Goal: Task Accomplishment & Management: Complete application form

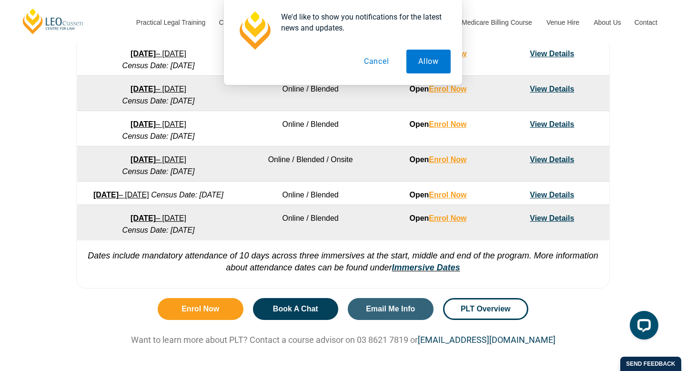
scroll to position [664, 0]
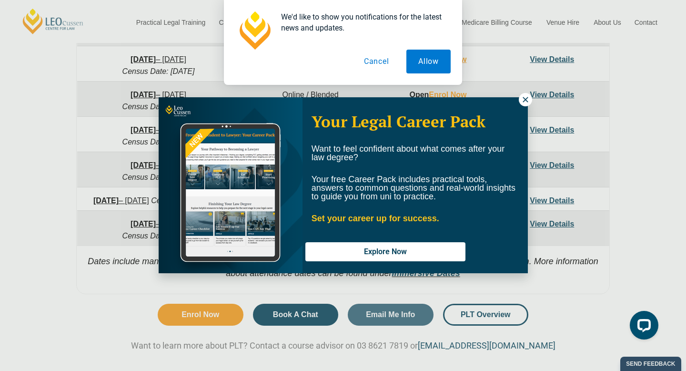
click at [522, 101] on icon at bounding box center [525, 99] width 9 height 9
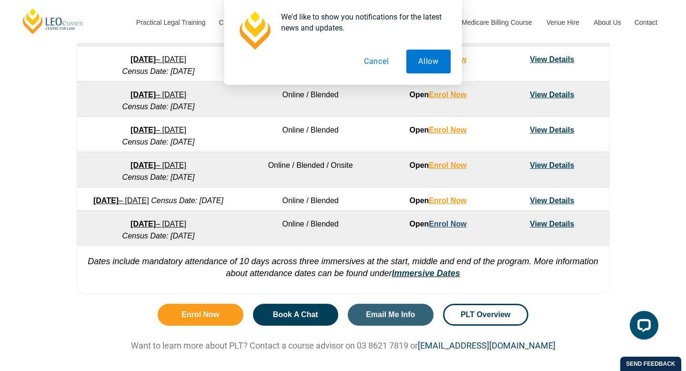
click at [454, 228] on link "Enrol Now" at bounding box center [448, 224] width 38 height 8
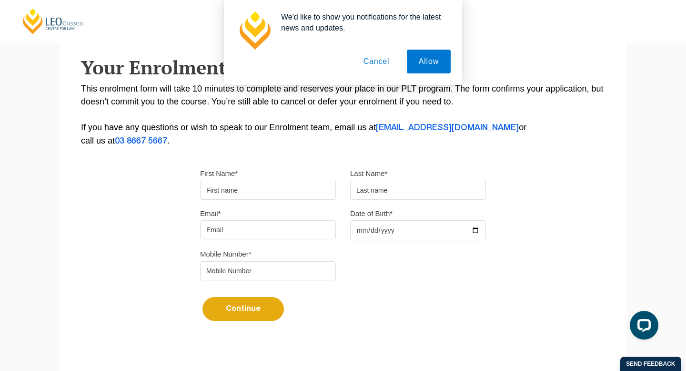
scroll to position [160, 0]
click at [303, 196] on input "First Name*" at bounding box center [268, 189] width 136 height 19
type input "Rachael"
type input "Humphris"
type input "rachael.humphris@hotmail.com"
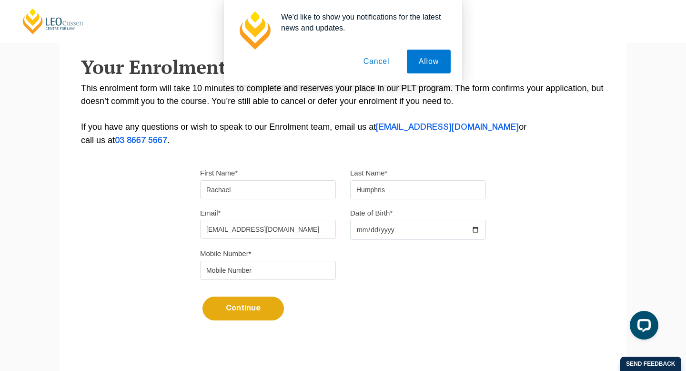
type input "0413033060"
click at [305, 232] on input "rachael.humphris@hotmail.com" at bounding box center [268, 229] width 136 height 19
drag, startPoint x: 305, startPoint y: 232, endPoint x: 178, endPoint y: 230, distance: 127.2
click at [178, 230] on div "Please note that your information is saved on our server as you enter it. Congr…" at bounding box center [343, 131] width 567 height 424
type input "s3873298@student.rmit.edu"
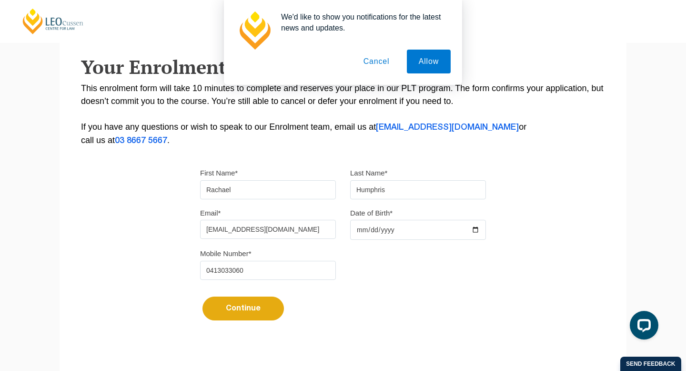
click at [437, 205] on div "First Name* Rachael Last Name* Humphris" at bounding box center [343, 186] width 300 height 40
click at [436, 219] on div "Date of Birth*" at bounding box center [418, 223] width 150 height 34
click at [436, 226] on input "Date of Birth*" at bounding box center [418, 230] width 136 height 20
click at [452, 225] on input "Date of Birth*" at bounding box center [418, 230] width 136 height 20
click at [469, 233] on input "Date of Birth*" at bounding box center [418, 230] width 136 height 20
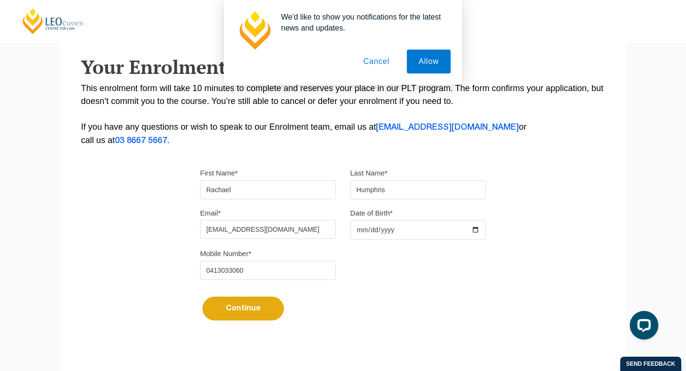
click at [475, 233] on input "Date of Birth*" at bounding box center [418, 230] width 136 height 20
type input "1990-03-23"
click at [262, 316] on button "Continue" at bounding box center [242, 308] width 81 height 24
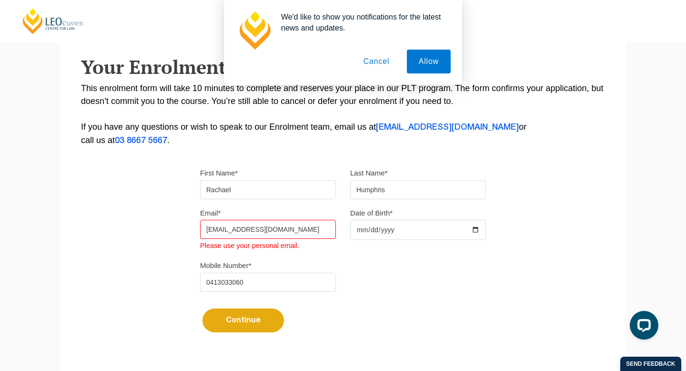
drag, startPoint x: 310, startPoint y: 234, endPoint x: 111, endPoint y: 235, distance: 199.1
click at [111, 235] on div "Please note that your information is saved on our server as you enter it. Congr…" at bounding box center [343, 137] width 567 height 436
type input "rachael.humphris@hotmail.com"
click at [246, 315] on button "Continue" at bounding box center [242, 320] width 81 height 24
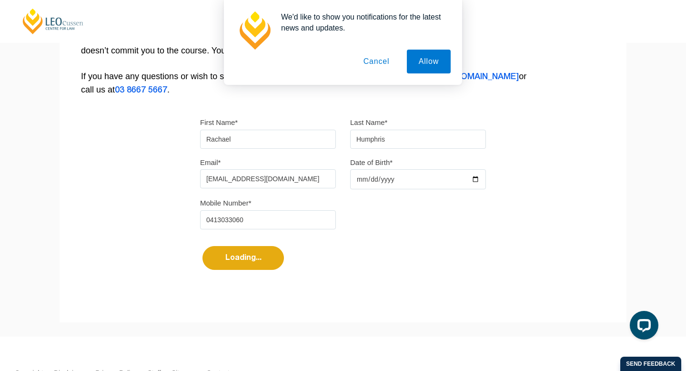
select select
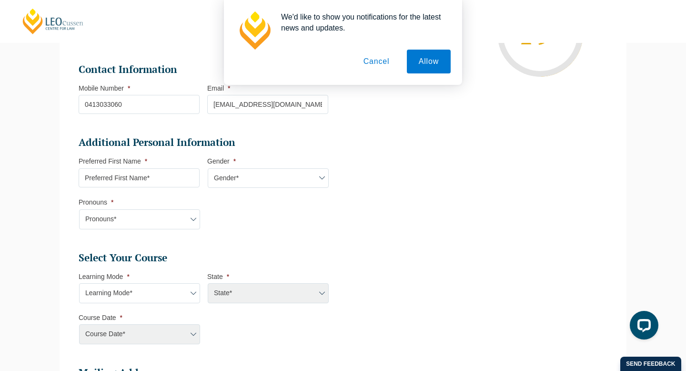
scroll to position [230, 0]
click at [184, 180] on input "Preferred First Name *" at bounding box center [139, 177] width 121 height 19
type input "Rachael"
select select "SA"
select select
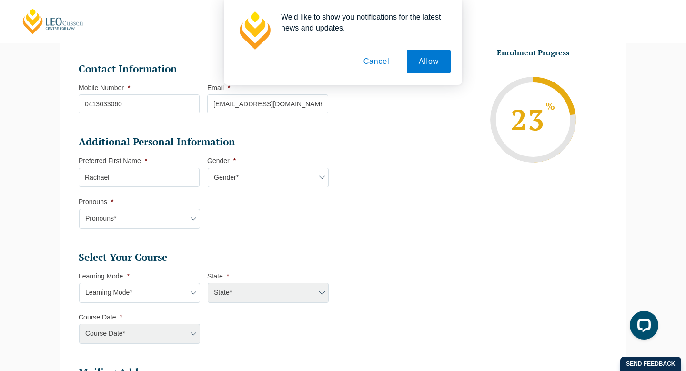
click at [251, 177] on select "Gender* Male Female Nonbinary Intersex Prefer not to disclose Other" at bounding box center [268, 178] width 121 height 20
select select "Female"
click at [208, 169] on select "Gender* Male Female Nonbinary Intersex Prefer not to disclose Other" at bounding box center [268, 178] width 121 height 20
click at [173, 216] on select "Pronouns* She/Her/Hers He/Him/His They/Them/Theirs Other Prefer not to disclose" at bounding box center [139, 219] width 121 height 20
select select "She/Her/Hers"
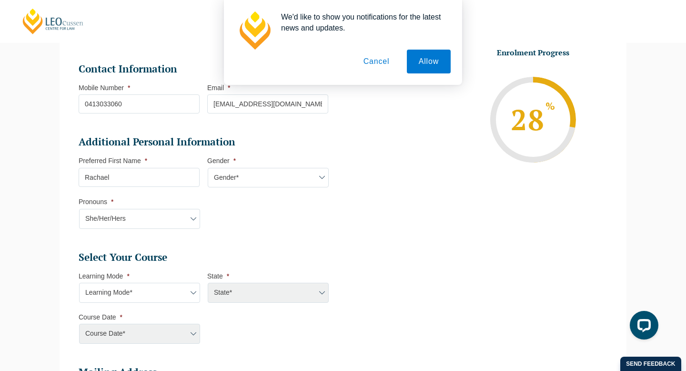
click at [79, 210] on select "Pronouns* She/Her/Hers He/Him/His They/Them/Theirs Other Prefer not to disclose" at bounding box center [139, 219] width 121 height 20
click at [143, 300] on select "Learning Mode* Online Full Time Learning Online Part Time Learning Blended Full…" at bounding box center [139, 293] width 121 height 20
select select "Online Full Time Learning"
click at [79, 283] on select "Learning Mode* Online Full Time Learning Online Part Time Learning Blended Full…" at bounding box center [139, 293] width 121 height 20
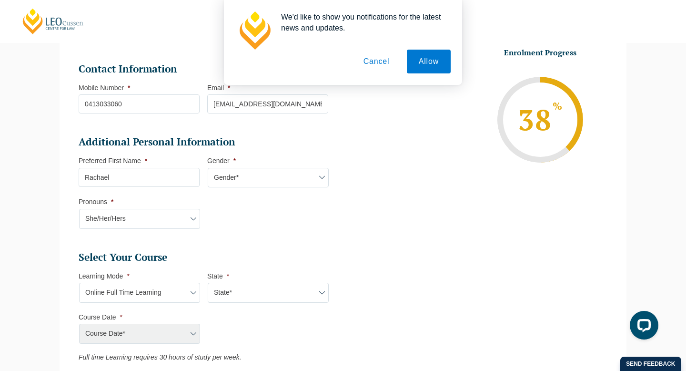
scroll to position [285, 0]
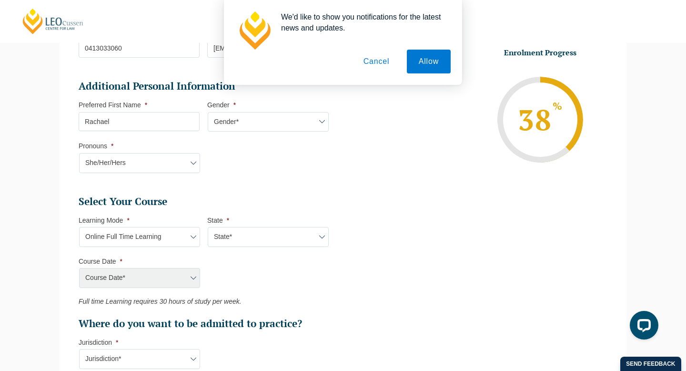
click at [254, 237] on select "State* National (ACT/NSW, VIC, QLD, SA, WA)" at bounding box center [268, 237] width 121 height 20
select select "National (ACT/NSW, VIC, QLD, SA, WA)"
click at [208, 228] on select "State* National (ACT/NSW, VIC, QLD, SA, WA)" at bounding box center [268, 237] width 121 height 20
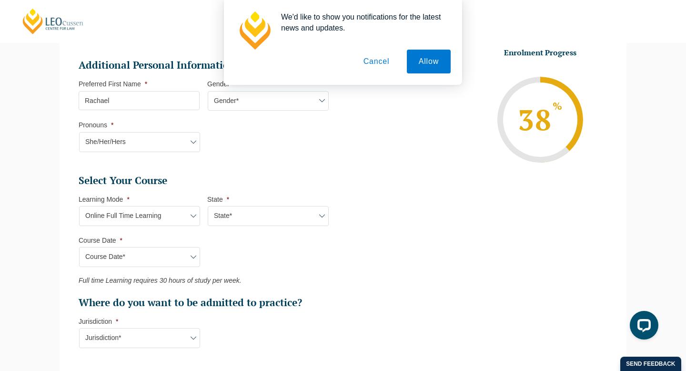
scroll to position [313, 0]
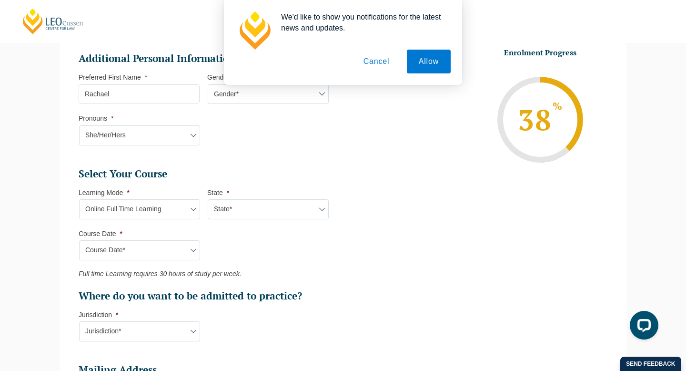
click at [174, 274] on em "Full time Learning requires 30 hours of study per week." at bounding box center [160, 274] width 163 height 8
click at [175, 262] on ul "Select Your Course This field is hidden when viewing the form Only for Flinder …" at bounding box center [207, 234] width 257 height 135
click at [177, 256] on select "Course Date* December 2025 (08-Dec-2025 to 16-May-2026) January 2026 (27-Jan-20…" at bounding box center [139, 250] width 121 height 20
select select "December 2026 (07-Dec-2026 to 07-May-2027)"
click at [79, 241] on select "Course Date* December 2025 (08-Dec-2025 to 16-May-2026) January 2026 (27-Jan-20…" at bounding box center [139, 250] width 121 height 20
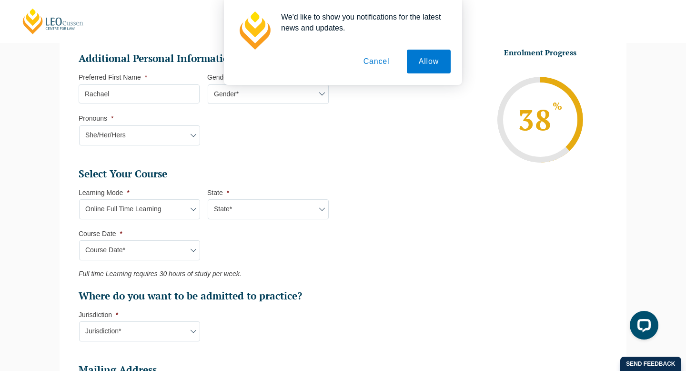
type input "Intake 11 December 2026 FT"
type input "Practical Legal Training (NAT)"
select select "NAT PLT (DEC) 2026 Full Time Online"
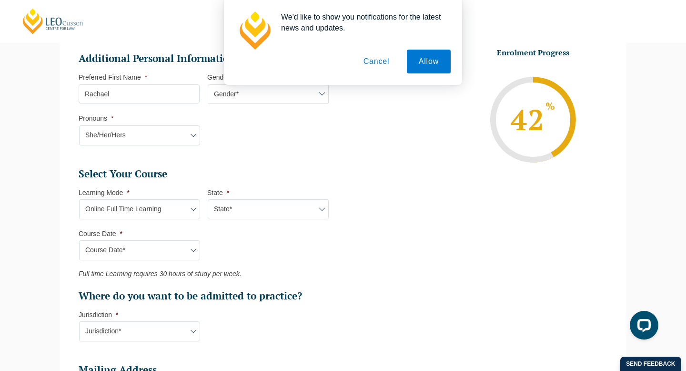
click at [246, 263] on ul "Select Your Course This field is hidden when viewing the form Only for Flinder …" at bounding box center [207, 234] width 257 height 135
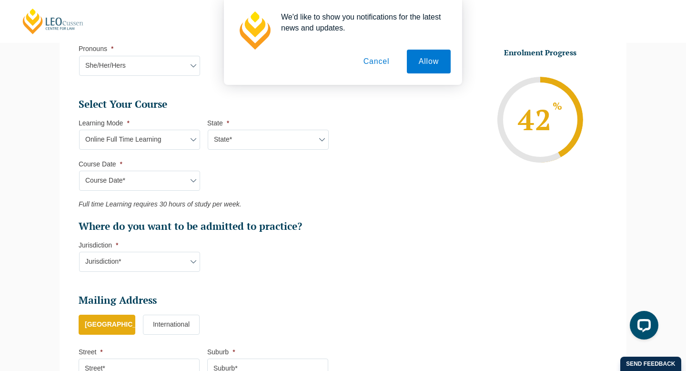
scroll to position [384, 0]
click at [184, 265] on select "Jurisdiction* VIC ACT/NSW SA WA QLD" at bounding box center [139, 261] width 121 height 20
select select "SA"
click at [79, 252] on select "Jurisdiction* VIC ACT/NSW SA WA QLD" at bounding box center [139, 261] width 121 height 20
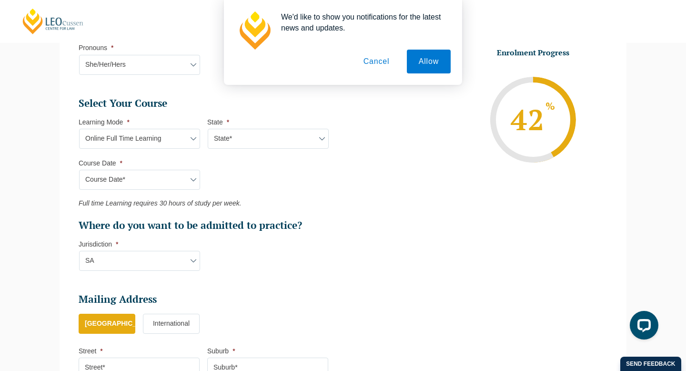
click at [269, 281] on li "Select Your Course This field is hidden when viewing the form Only for Flinder …" at bounding box center [207, 189] width 257 height 184
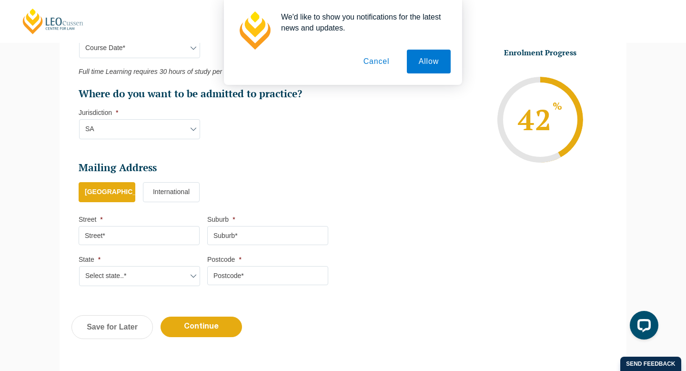
scroll to position [516, 0]
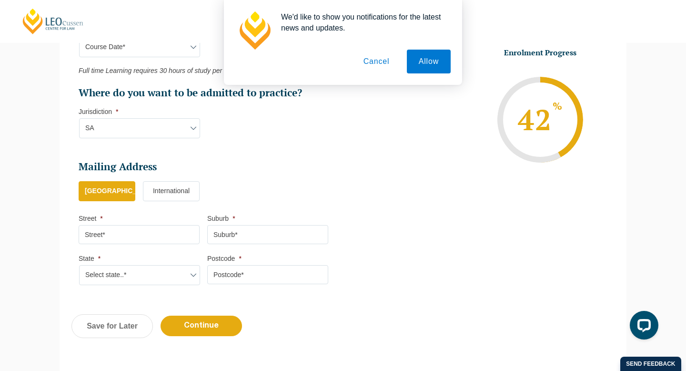
click at [173, 238] on input "Street *" at bounding box center [139, 234] width 121 height 19
type input "16 Brigalow Avenue"
type input "KENSINGTON GARDENS"
select select "SA"
type input "5068"
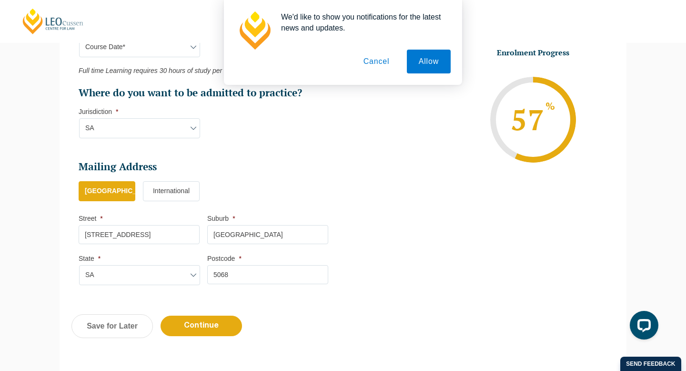
click at [84, 234] on input "16 Brigalow Avenue" at bounding box center [139, 234] width 121 height 19
type input "3/16 Brigalow Avenue"
click at [200, 327] on input "Continue" at bounding box center [201, 325] width 81 height 20
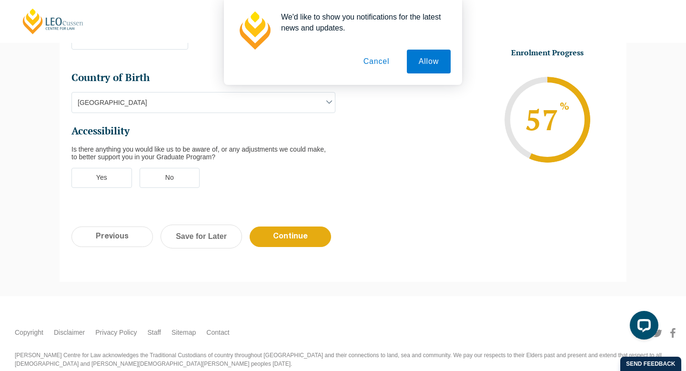
scroll to position [0, 0]
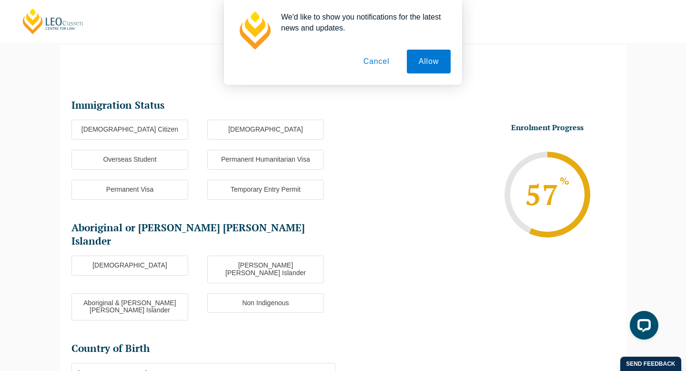
click at [384, 60] on button "Cancel" at bounding box center [377, 62] width 50 height 24
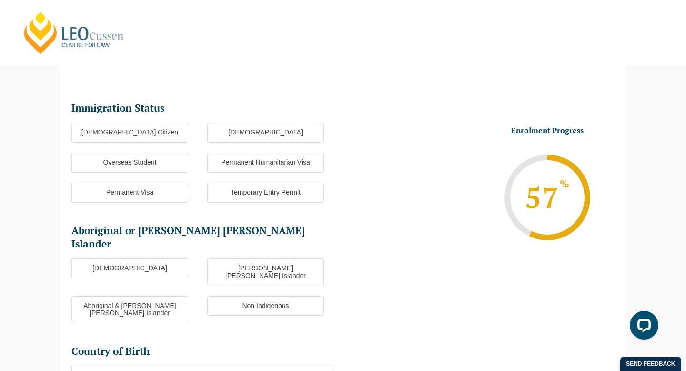
click at [147, 139] on label "Australian Citizen" at bounding box center [129, 132] width 117 height 20
click at [0, 0] on input "Australian Citizen" at bounding box center [0, 0] width 0 height 0
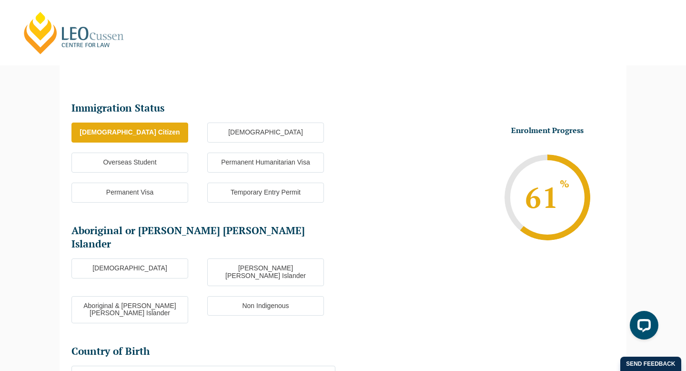
click at [241, 296] on label "Non Indigenous" at bounding box center [265, 306] width 117 height 20
click at [0, 0] on input "Non Indigenous" at bounding box center [0, 0] width 0 height 0
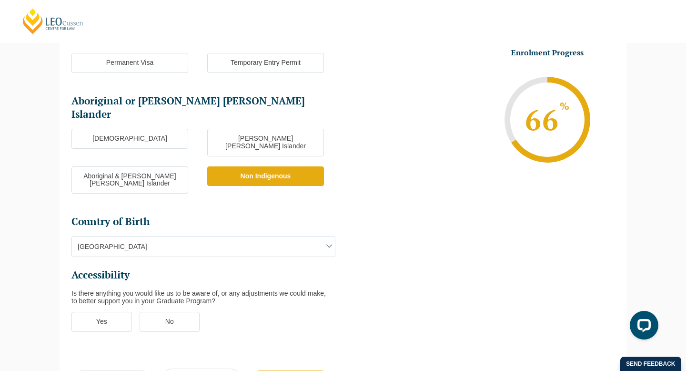
scroll to position [215, 0]
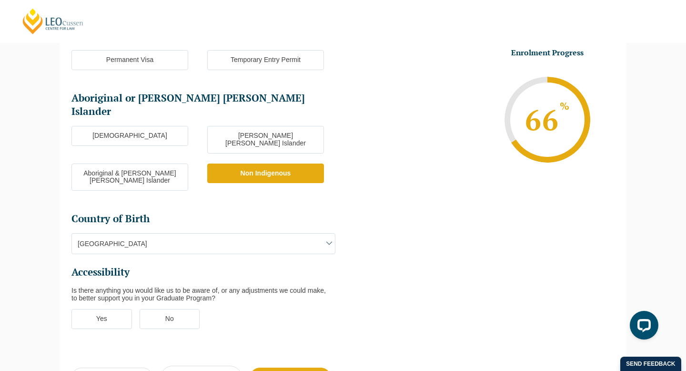
click at [198, 309] on label "No" at bounding box center [170, 319] width 61 height 20
click at [0, 0] on input "No" at bounding box center [0, 0] width 0 height 0
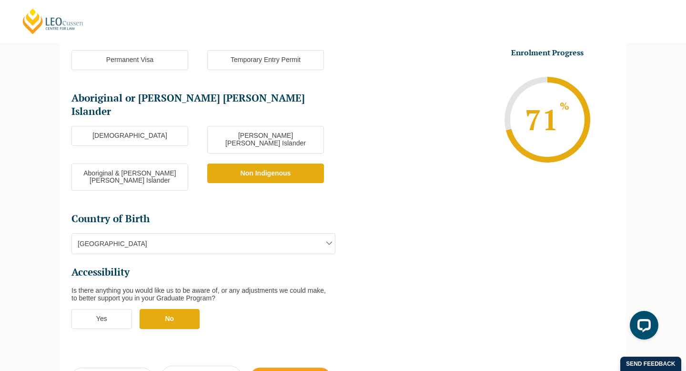
click at [285, 367] on input "Continue" at bounding box center [290, 377] width 81 height 20
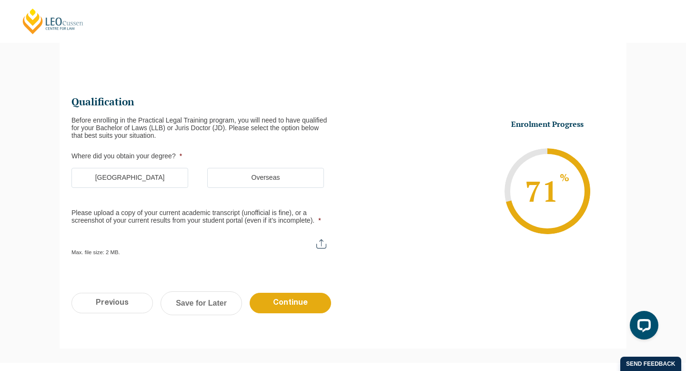
scroll to position [82, 0]
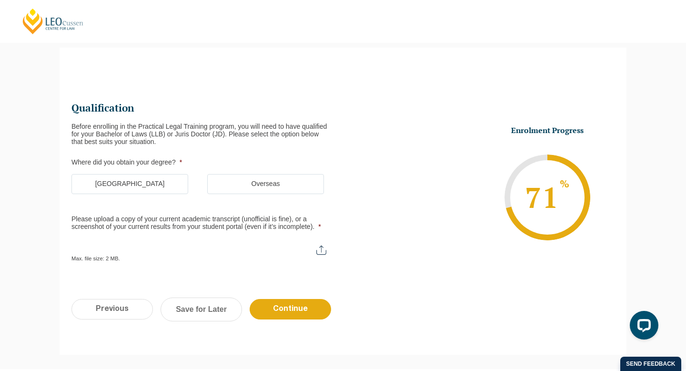
click at [157, 186] on label "Australia" at bounding box center [129, 184] width 117 height 20
click at [0, 0] on input "Australia" at bounding box center [0, 0] width 0 height 0
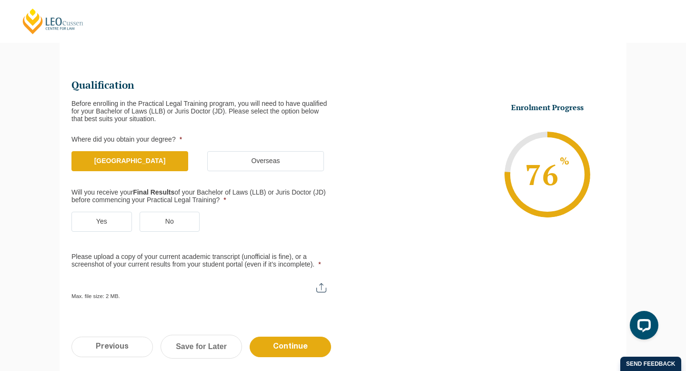
scroll to position [113, 0]
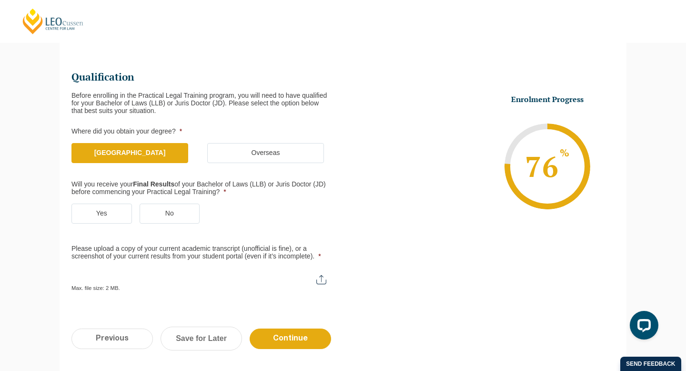
click at [121, 217] on label "Yes" at bounding box center [101, 213] width 61 height 20
click at [0, 0] on input "Yes" at bounding box center [0, 0] width 0 height 0
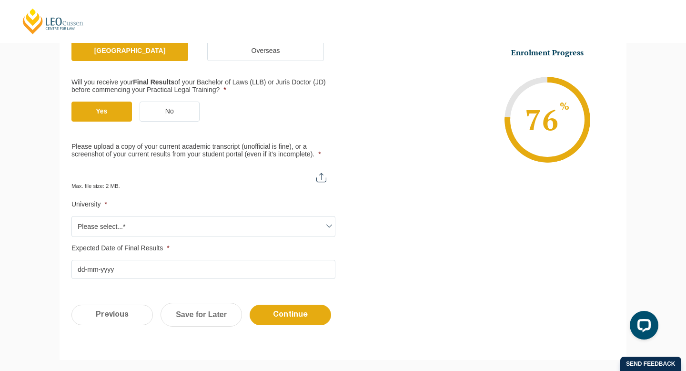
scroll to position [217, 0]
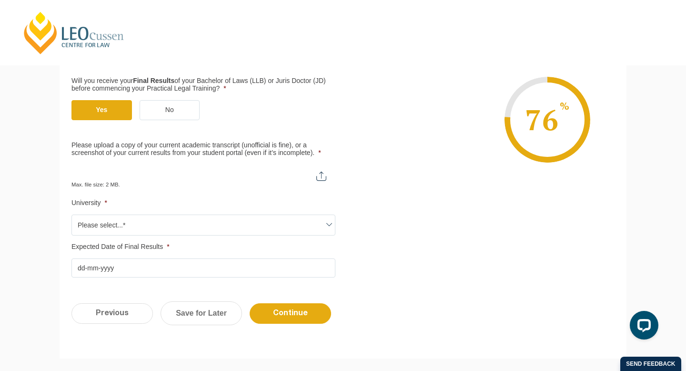
click at [325, 177] on input "Please upload a copy of your current academic transcript (unofficial is fine), …" at bounding box center [203, 172] width 264 height 16
type input "C:\fakepath\R Humphris Academic Record.pdf"
click at [170, 228] on span "Please select...*" at bounding box center [203, 225] width 263 height 20
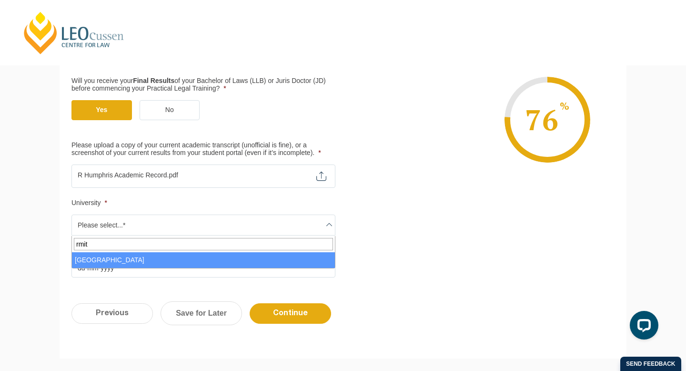
type input "rmit"
select select "RMIT University"
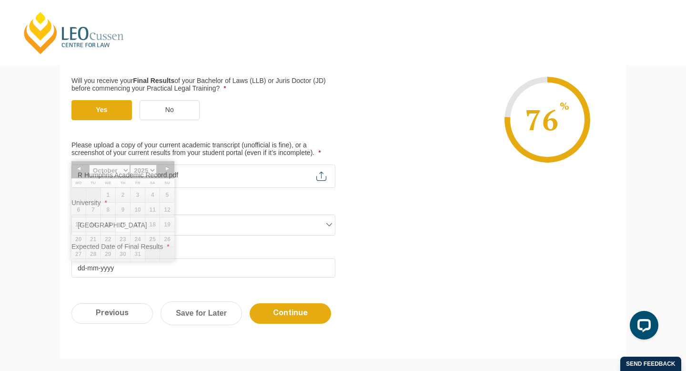
click at [155, 271] on input "Expected Date of Final Results *" at bounding box center [203, 267] width 264 height 19
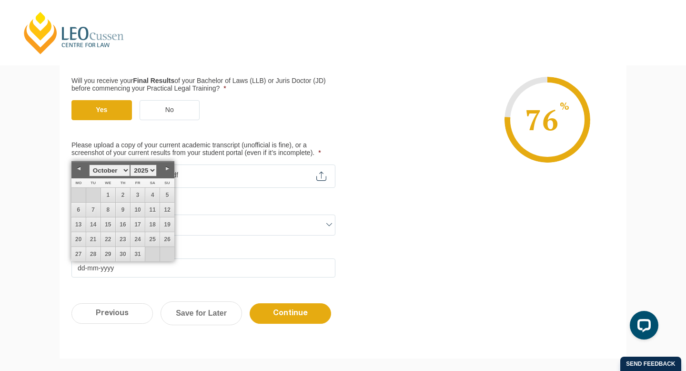
click at [141, 171] on select "1925 1926 1927 1928 1929 1930 1931 1932 1933 1934 1935 1936 1937 1938 1939 1940…" at bounding box center [143, 170] width 27 height 12
click at [123, 172] on select "January February March April May June July August September October November De…" at bounding box center [109, 170] width 41 height 12
click at [79, 265] on link "30" at bounding box center [78, 269] width 14 height 14
type input "30-11-2026"
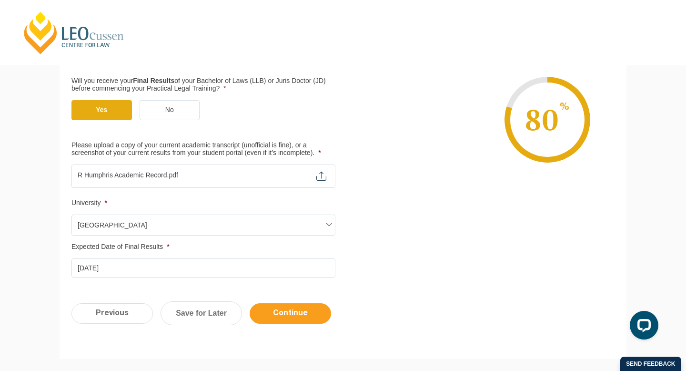
click at [282, 320] on input "Continue" at bounding box center [290, 313] width 81 height 20
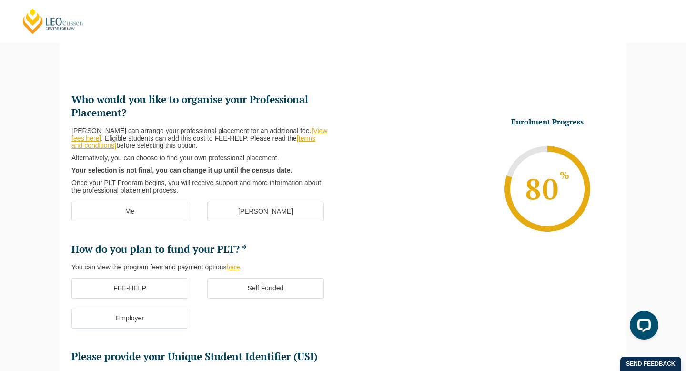
scroll to position [93, 0]
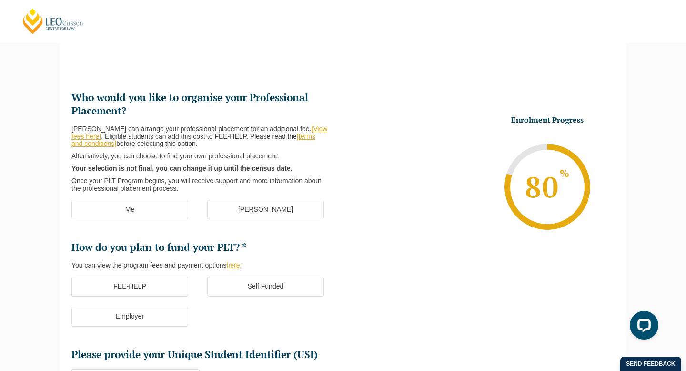
click at [153, 207] on label "Me" at bounding box center [129, 210] width 117 height 20
click at [0, 0] on input "Me" at bounding box center [0, 0] width 0 height 0
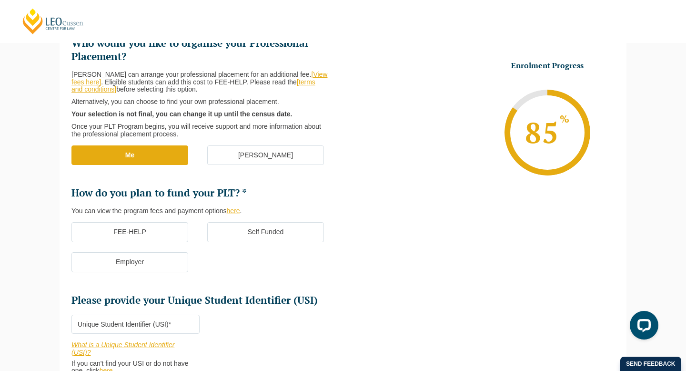
scroll to position [148, 0]
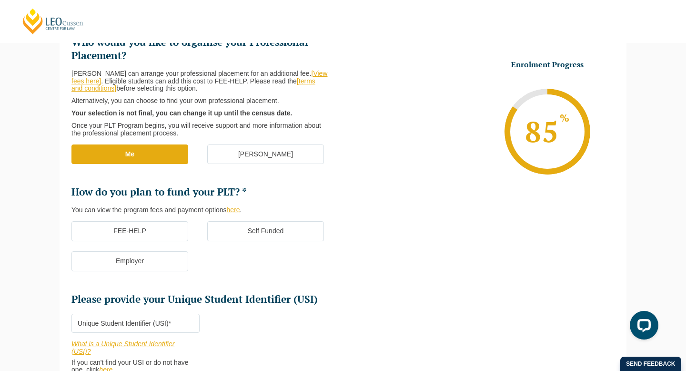
click at [146, 230] on label "FEE-HELP" at bounding box center [129, 231] width 117 height 20
click at [0, 0] on input "FEE-HELP" at bounding box center [0, 0] width 0 height 0
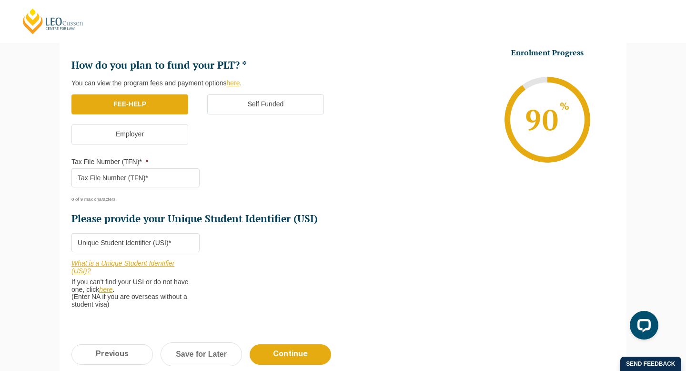
scroll to position [275, 0]
click at [152, 235] on input "Please provide your Unique Student Identifier (USI) *" at bounding box center [135, 241] width 128 height 19
click at [150, 179] on input "Tax File Number (TFN)* *" at bounding box center [135, 177] width 128 height 19
paste input "Taxfile"
type input "T"
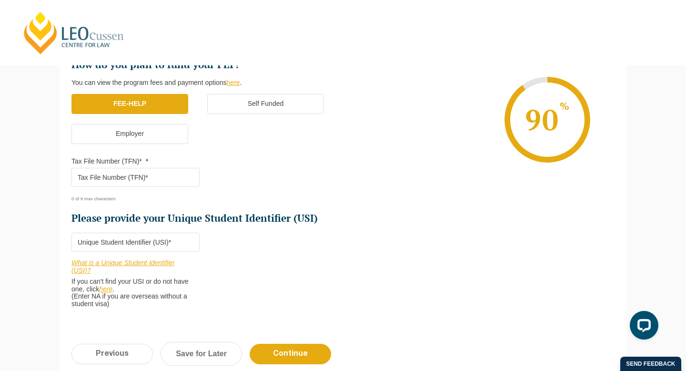
click at [166, 246] on input "Please provide your Unique Student Identifier (USI) *" at bounding box center [135, 241] width 128 height 19
type input "820330162"
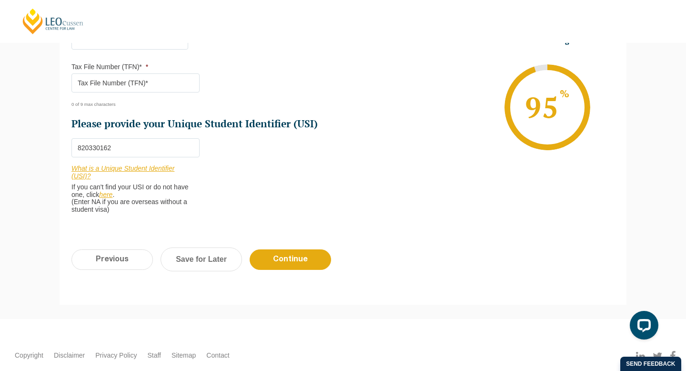
scroll to position [370, 0]
drag, startPoint x: 129, startPoint y: 148, endPoint x: 36, endPoint y: 147, distance: 92.9
click at [36, 147] on div "Please note that your information is saved on our server as you enter it. Congr…" at bounding box center [343, 32] width 686 height 573
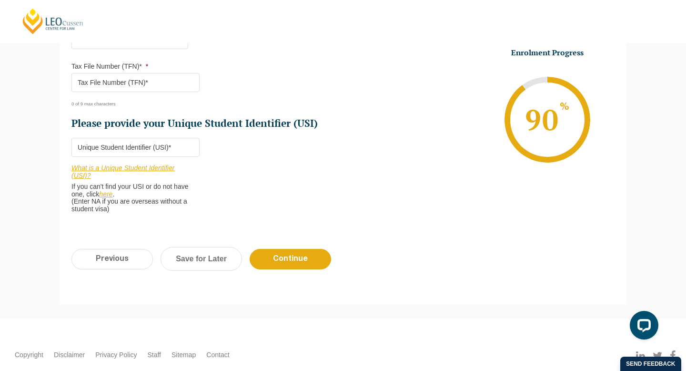
click at [138, 80] on input "Tax File Number (TFN)* *" at bounding box center [135, 82] width 128 height 19
paste input "820330162"
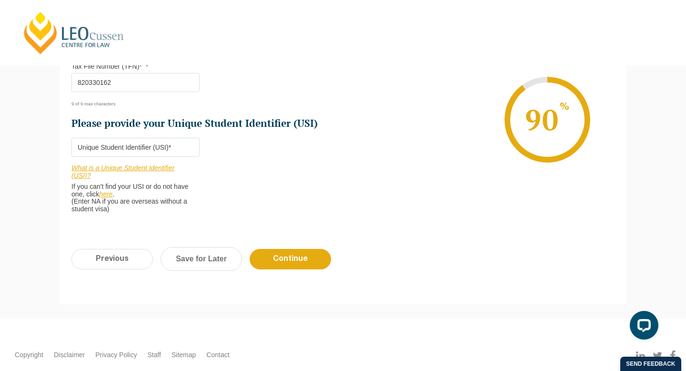
type input "820330162"
click at [164, 151] on input "Please provide your Unique Student Identifier (USI) *" at bounding box center [135, 147] width 128 height 19
paste input "8KCNBHK9XP"
type input "8KCNBHK9XP"
click at [298, 263] on input "Continue" at bounding box center [290, 259] width 81 height 20
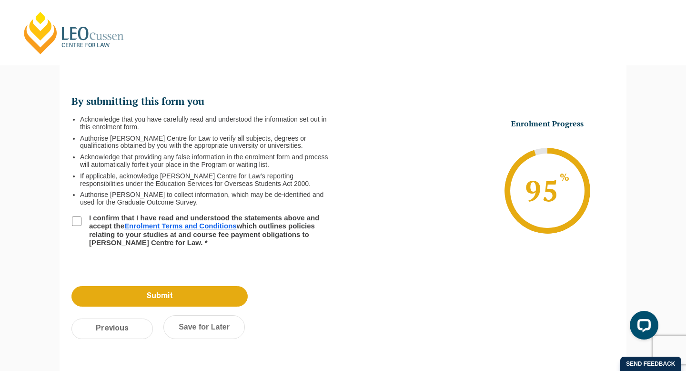
scroll to position [82, 0]
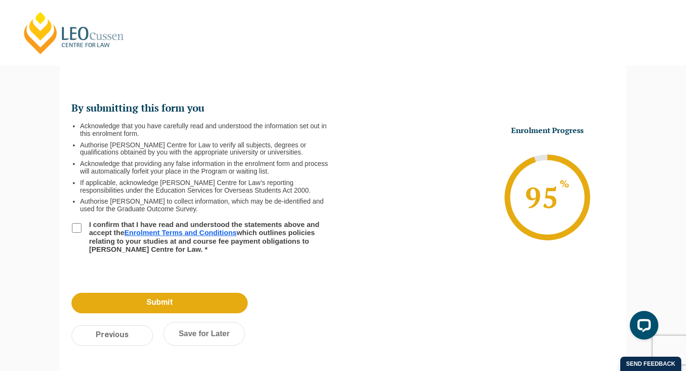
click at [76, 228] on input "I confirm that I have read and understood the statements above and accept the E…" at bounding box center [77, 228] width 10 height 10
checkbox input "true"
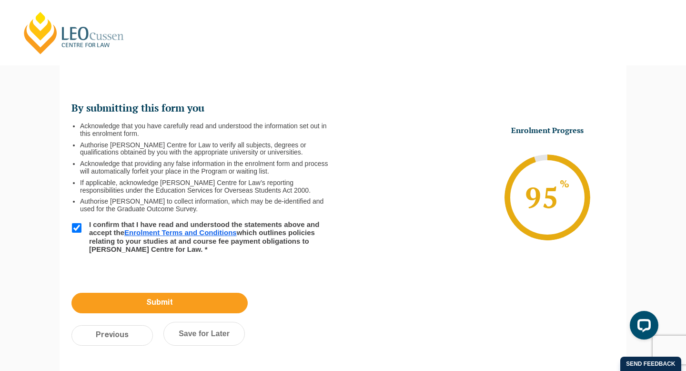
click at [172, 303] on input "Submit" at bounding box center [159, 303] width 176 height 20
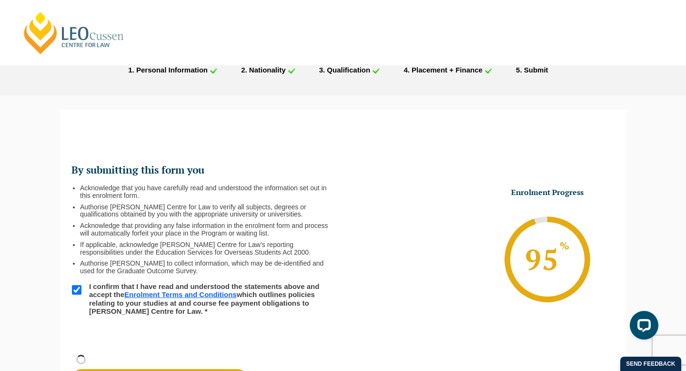
scroll to position [0, 0]
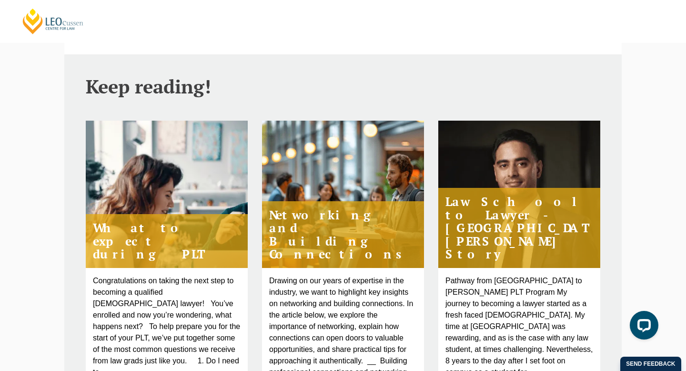
scroll to position [366, 0]
